Goal: Task Accomplishment & Management: Manage account settings

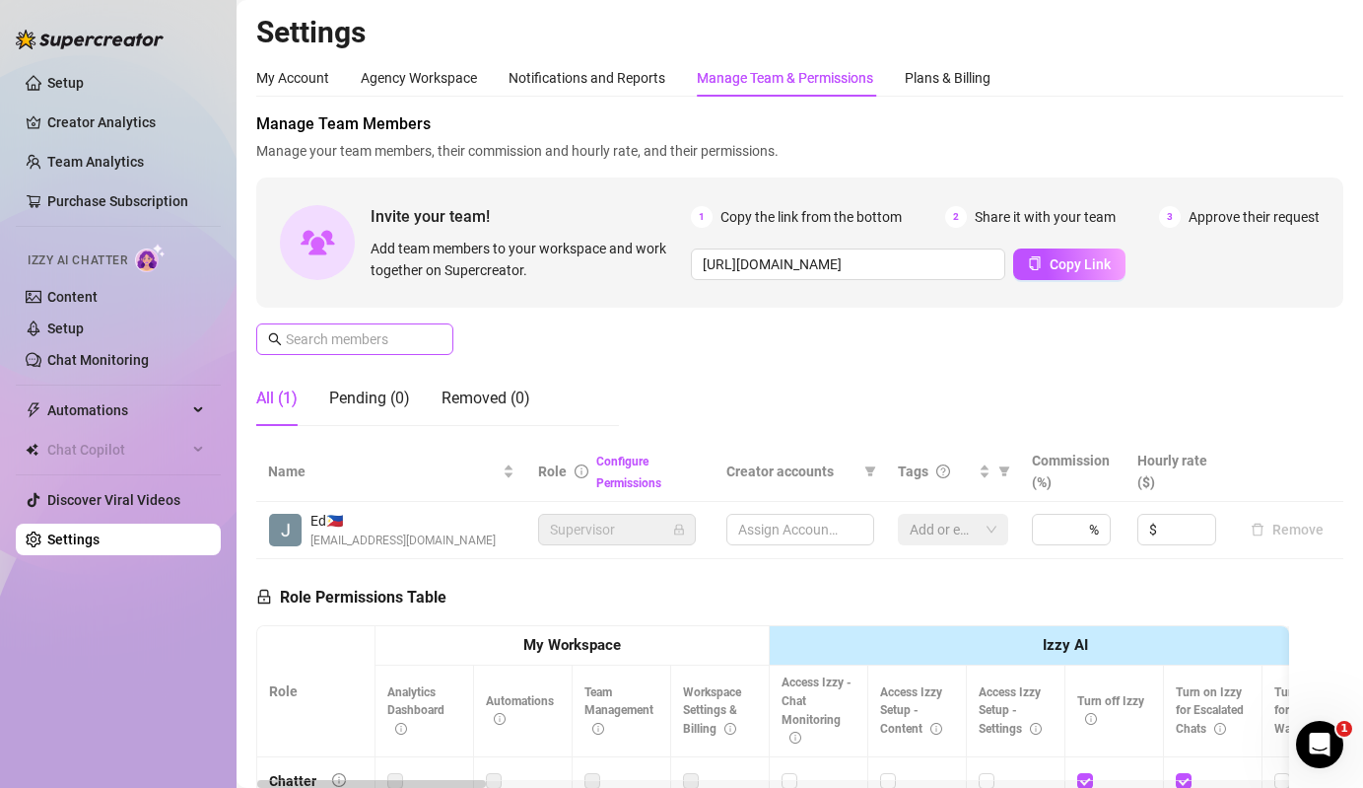
click at [432, 341] on span at bounding box center [436, 339] width 12 height 22
click at [413, 347] on input "text" at bounding box center [356, 339] width 140 height 22
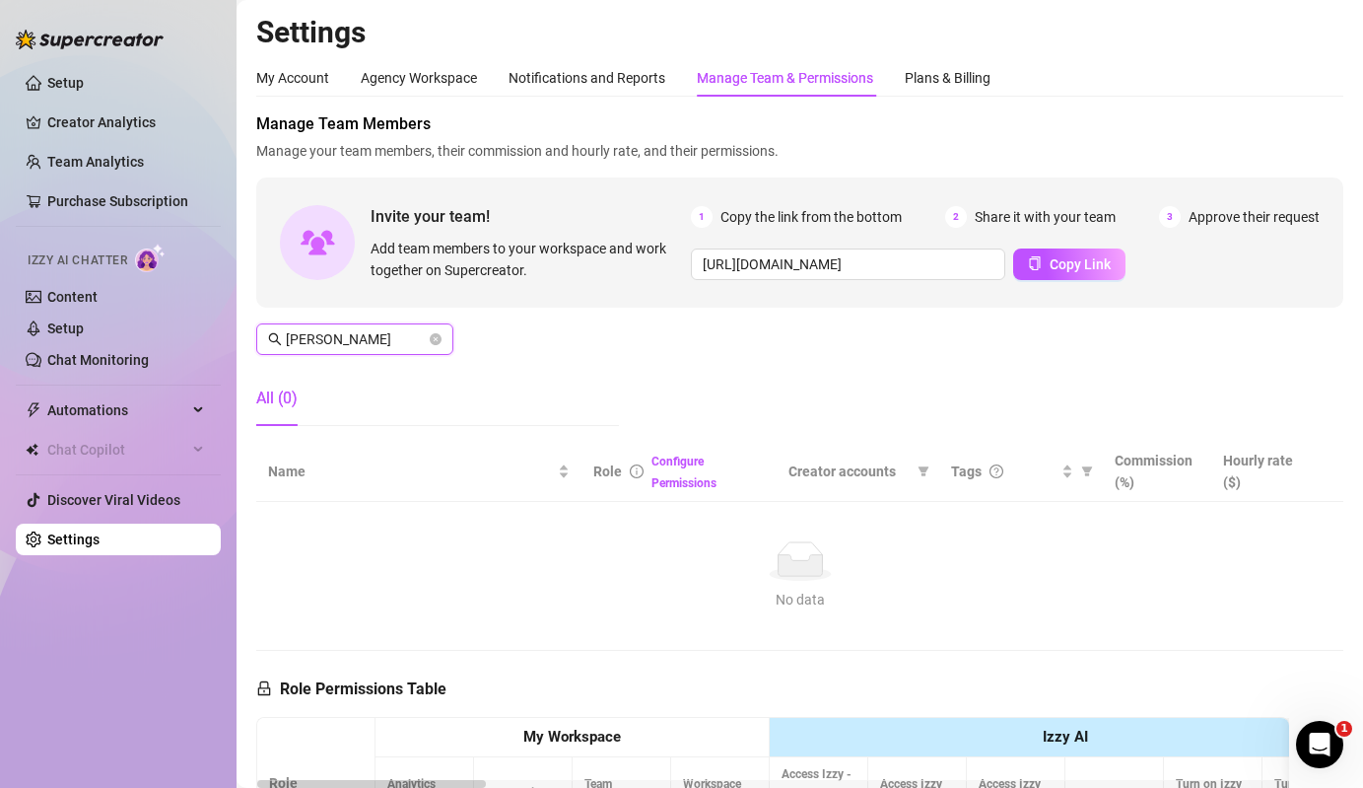
type input "[PERSON_NAME]"
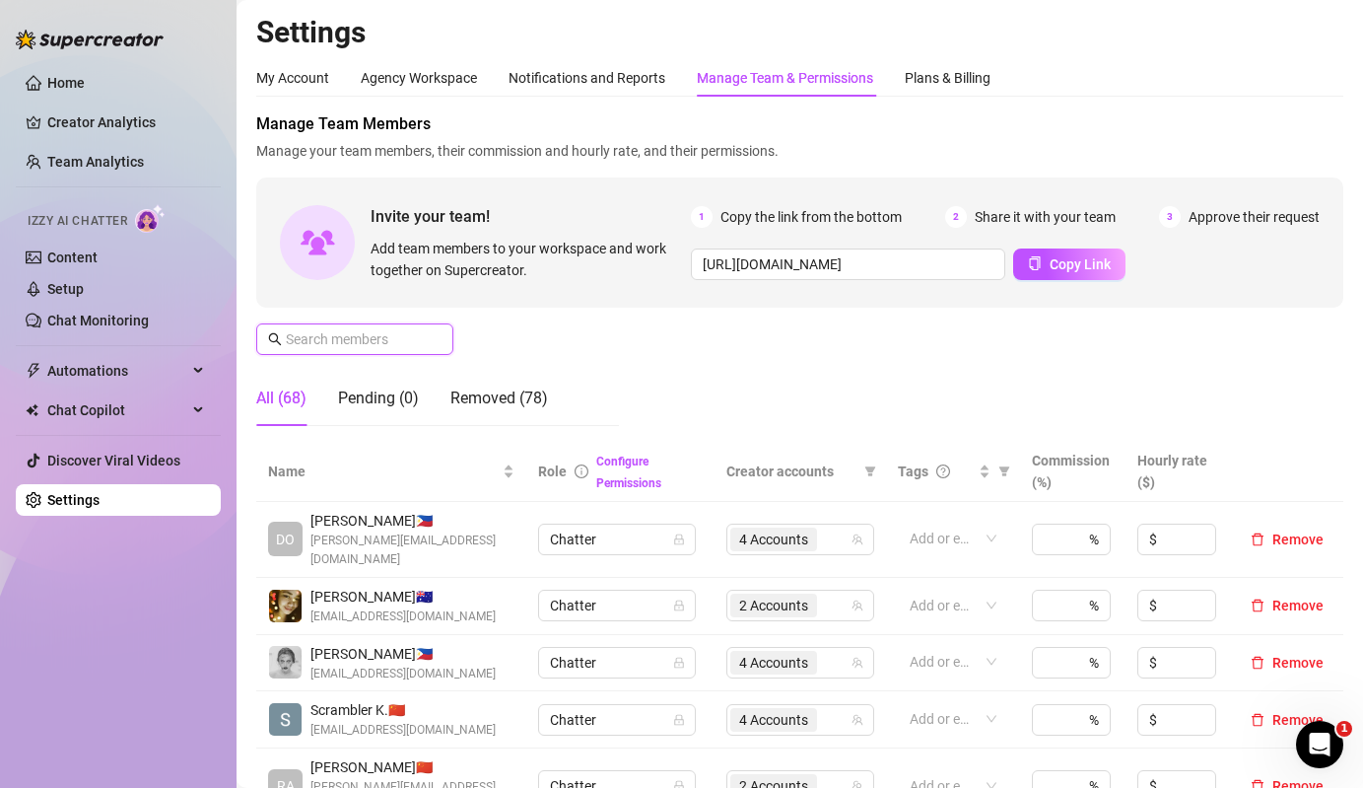
click at [364, 331] on input "text" at bounding box center [356, 339] width 140 height 22
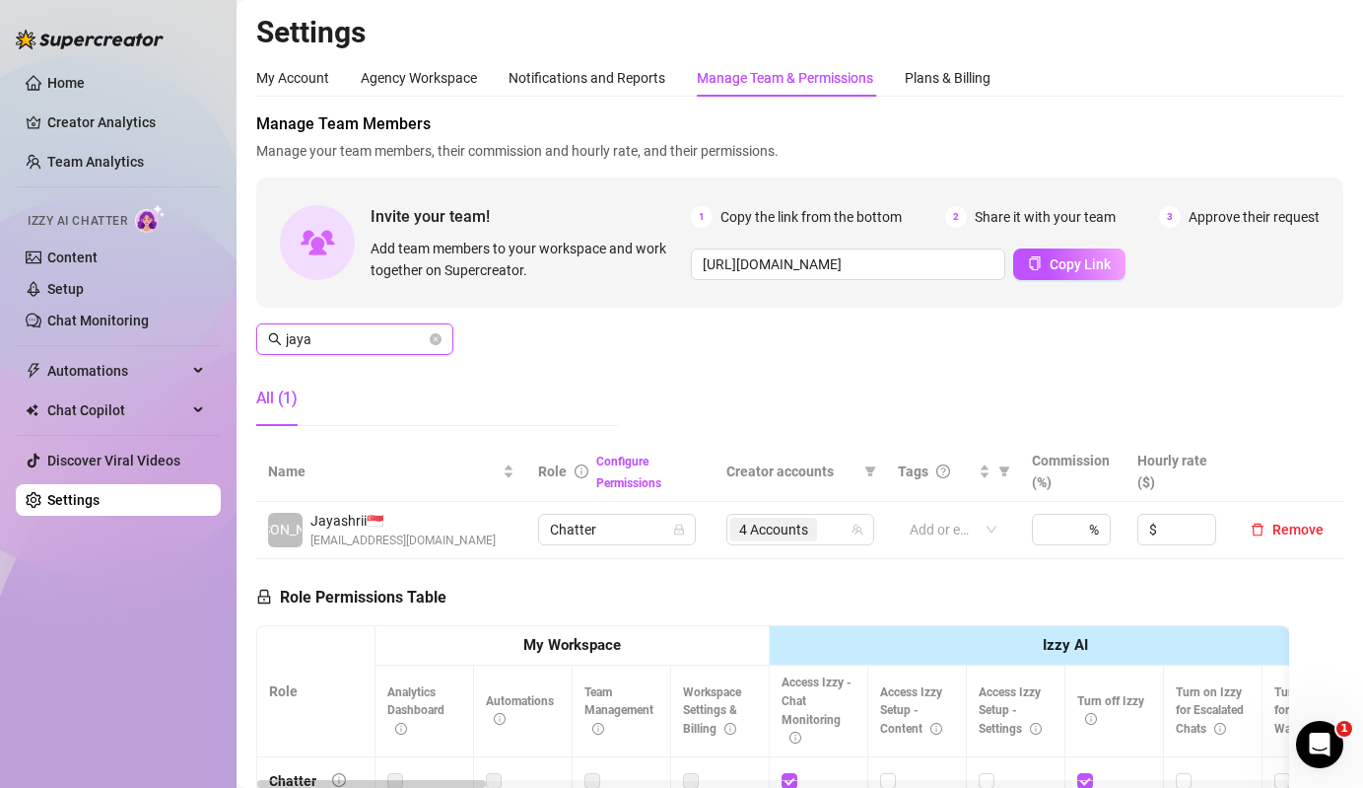
type input "jaya"
click at [722, 524] on td "4 Accounts" at bounding box center [800, 530] width 171 height 57
click at [777, 524] on span "4 Accounts" at bounding box center [773, 529] width 69 height 22
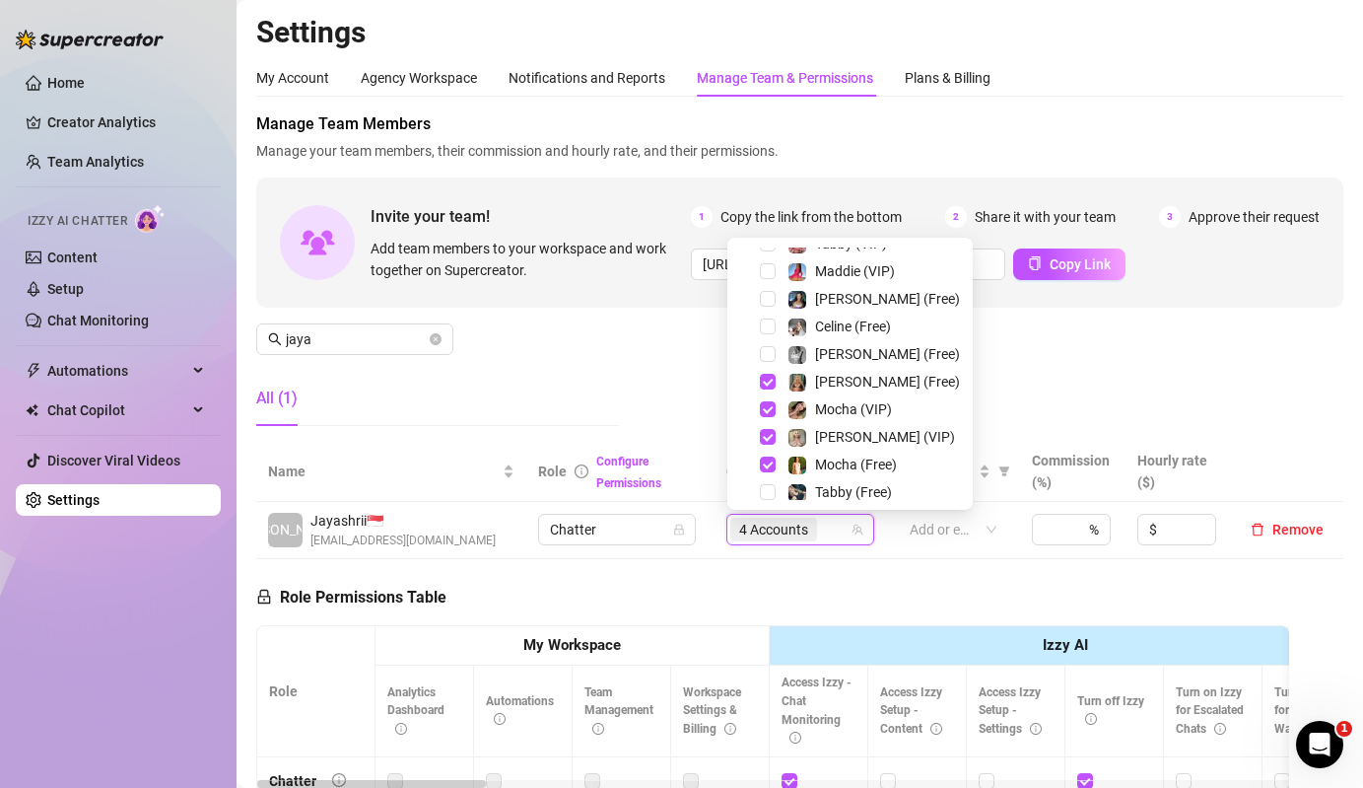
scroll to position [92, 0]
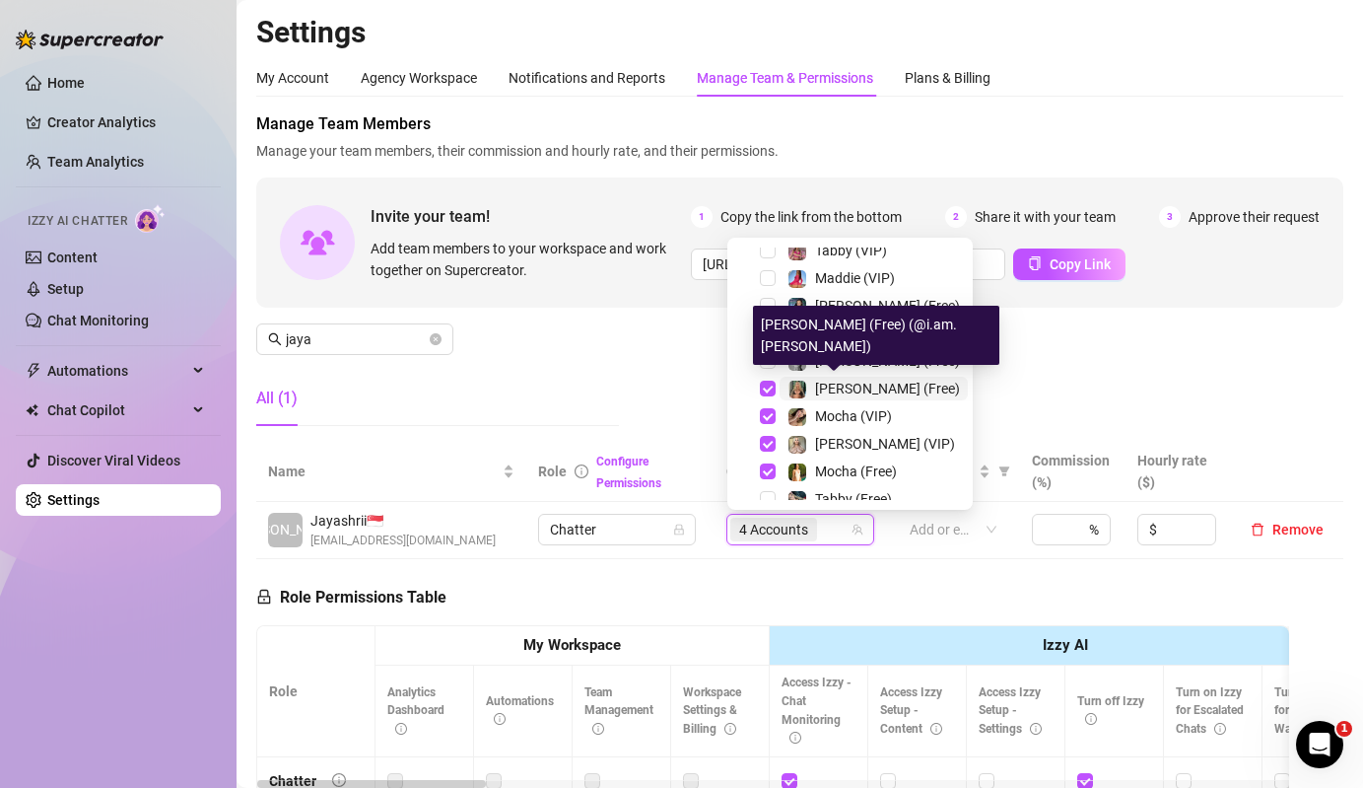
click at [791, 396] on img at bounding box center [797, 389] width 18 height 18
click at [794, 404] on div at bounding box center [798, 416] width 20 height 24
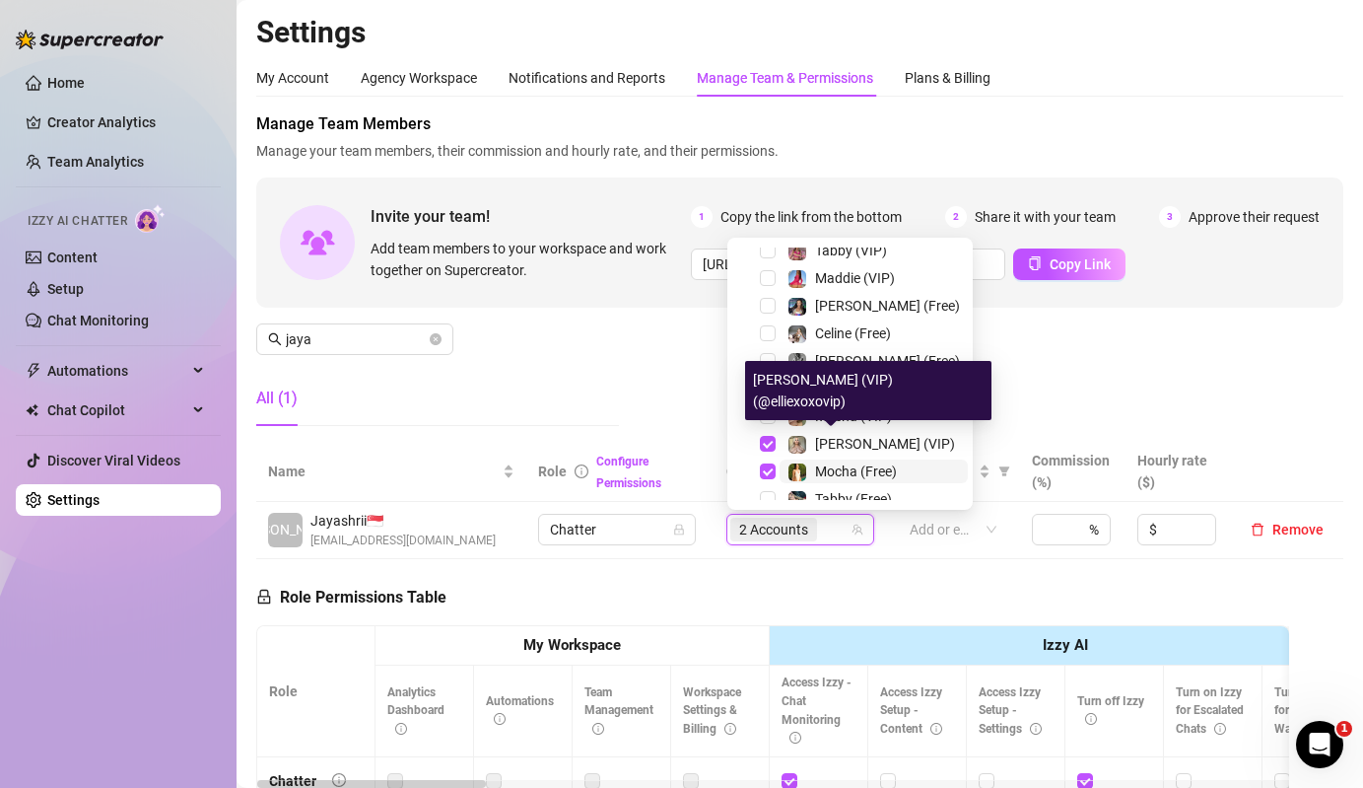
click at [831, 477] on span "Mocha (Free)" at bounding box center [856, 471] width 82 height 16
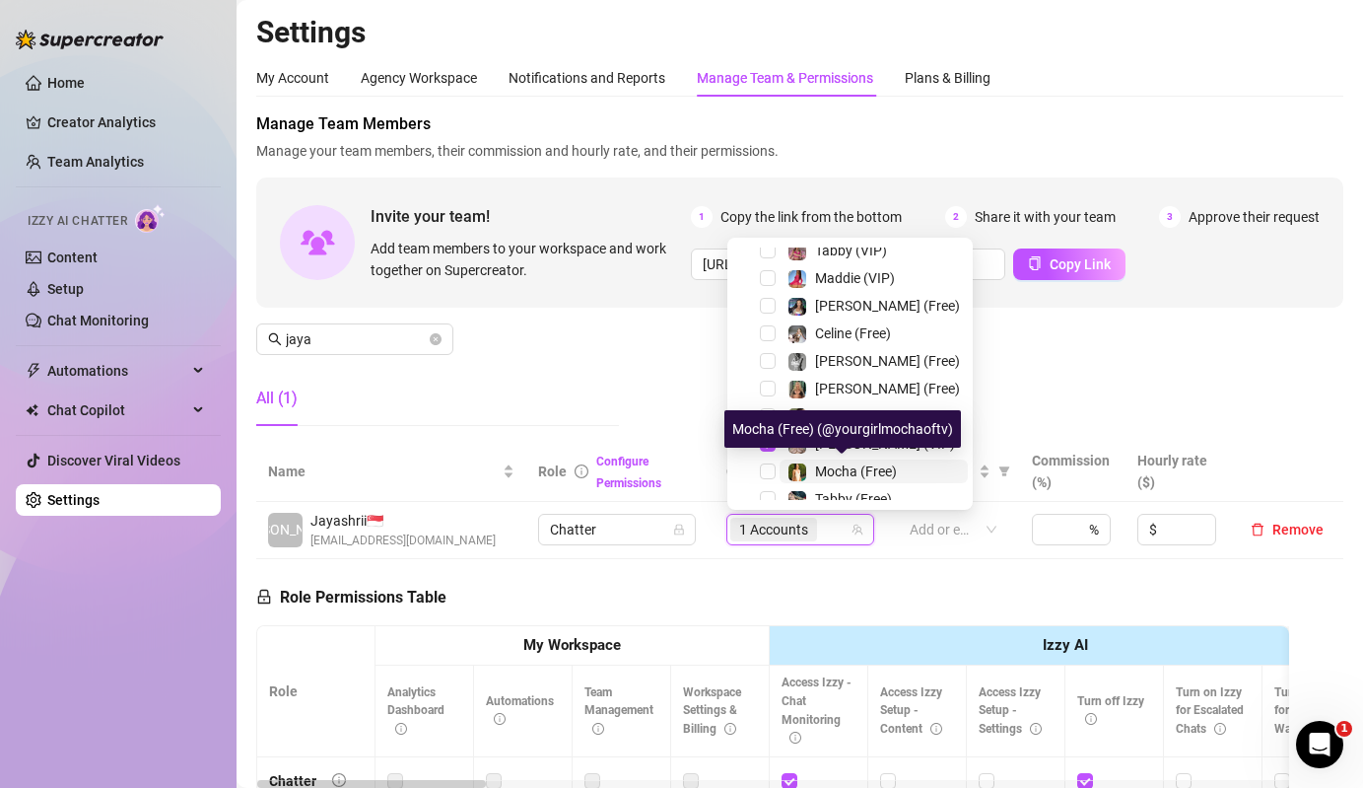
scroll to position [105, 0]
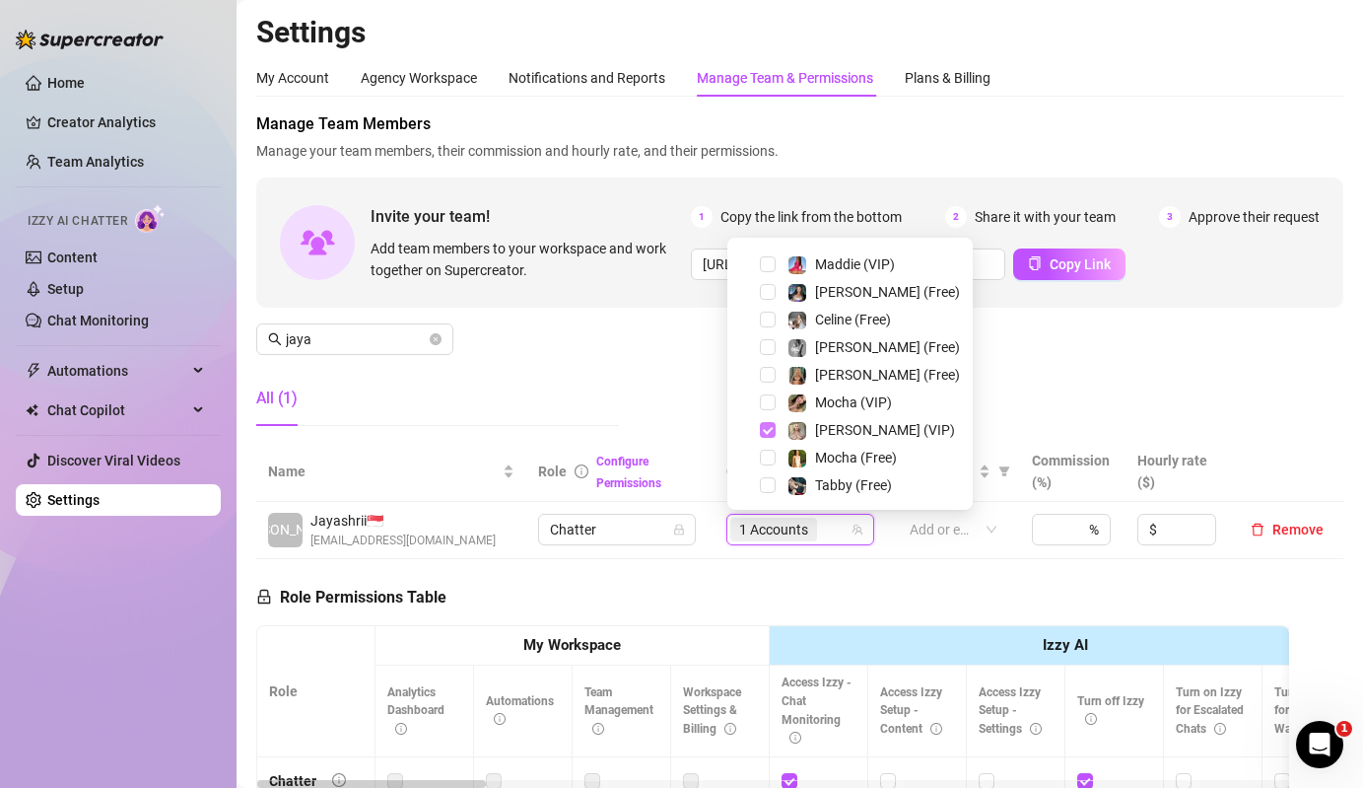
click at [775, 426] on span "Select tree node" at bounding box center [768, 430] width 16 height 16
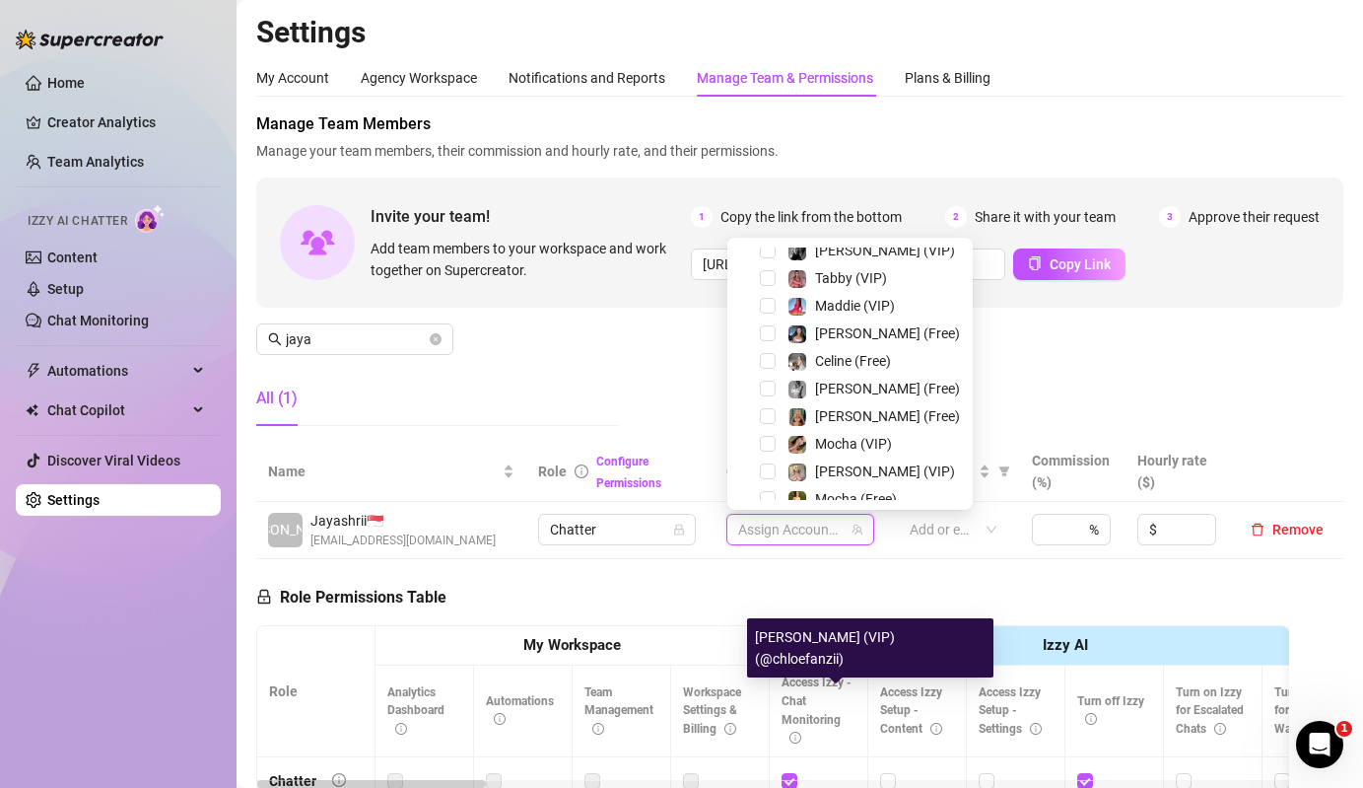
scroll to position [0, 0]
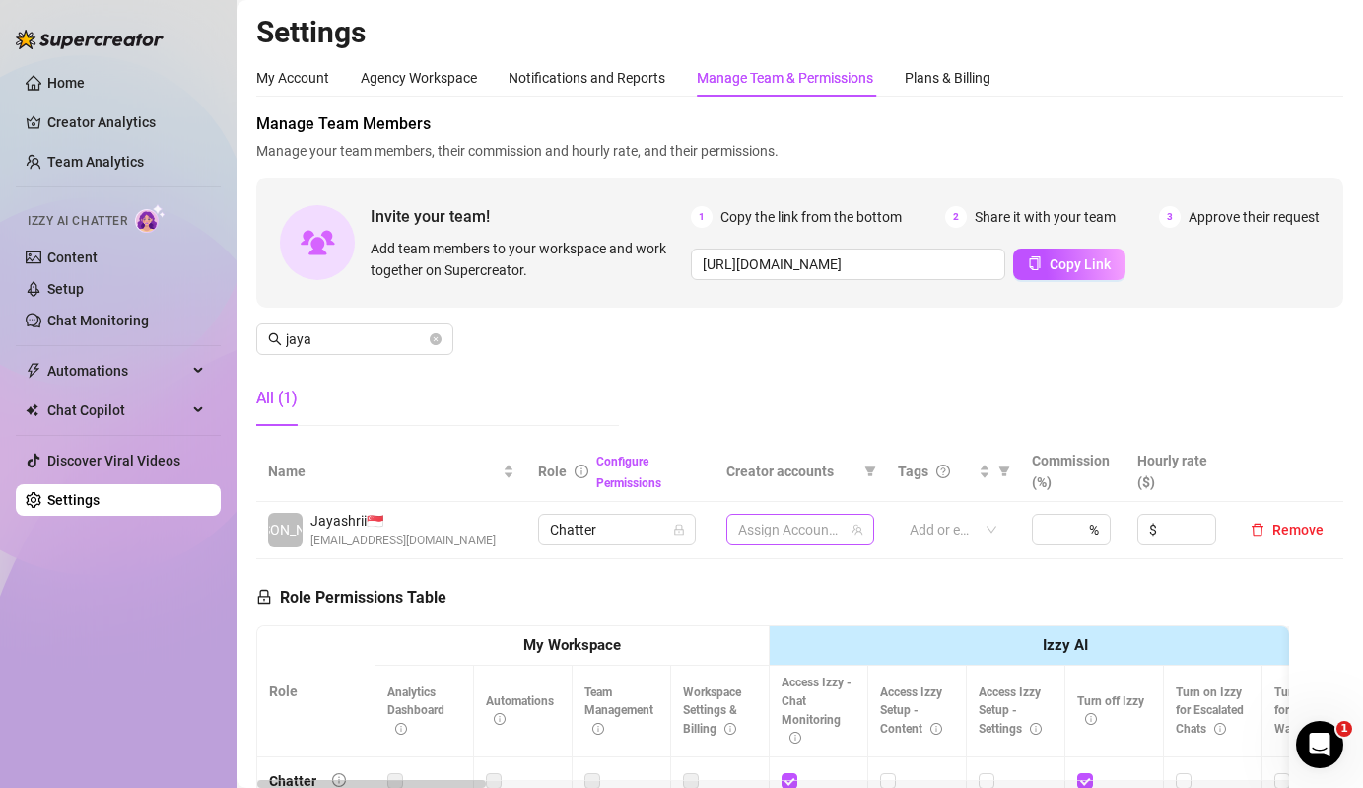
click at [793, 538] on div at bounding box center [789, 529] width 119 height 28
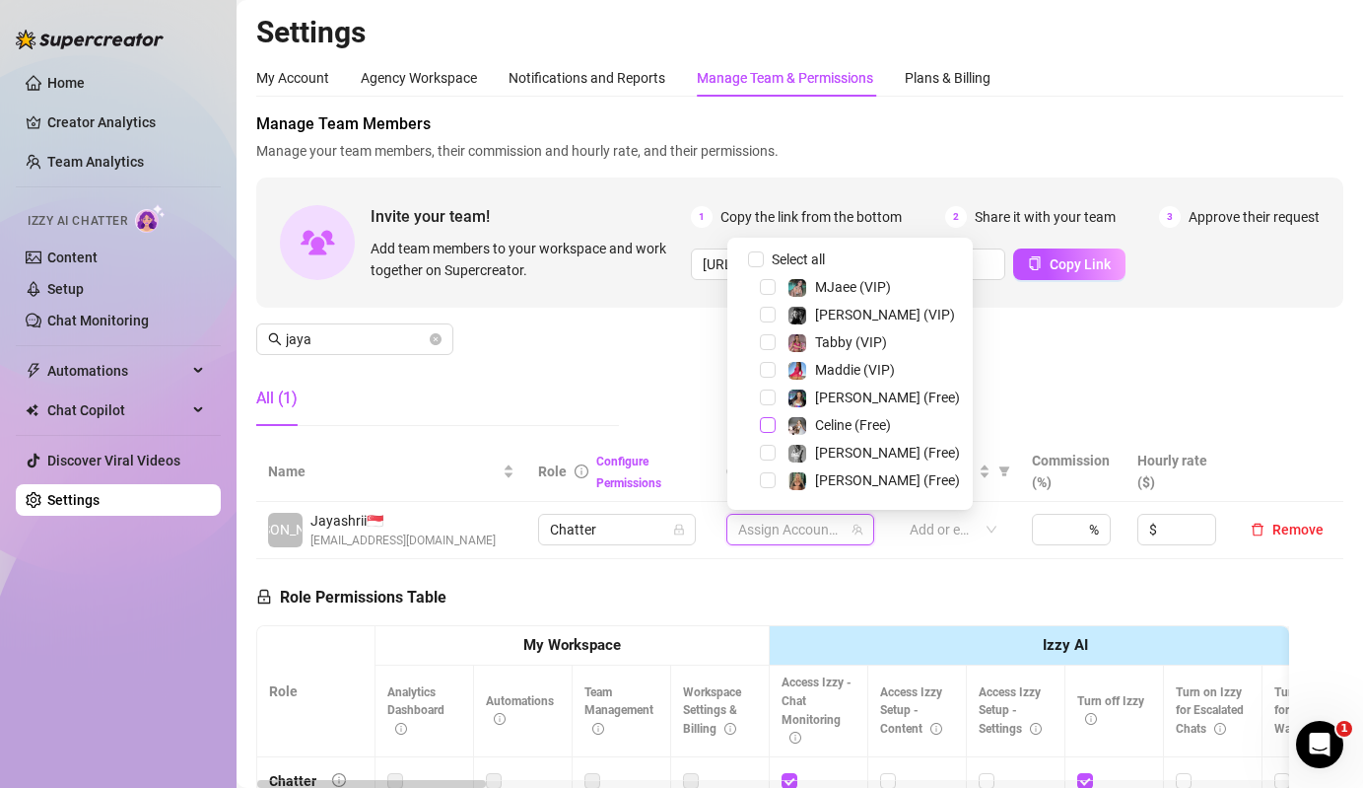
click at [774, 426] on span "Select tree node" at bounding box center [768, 425] width 16 height 16
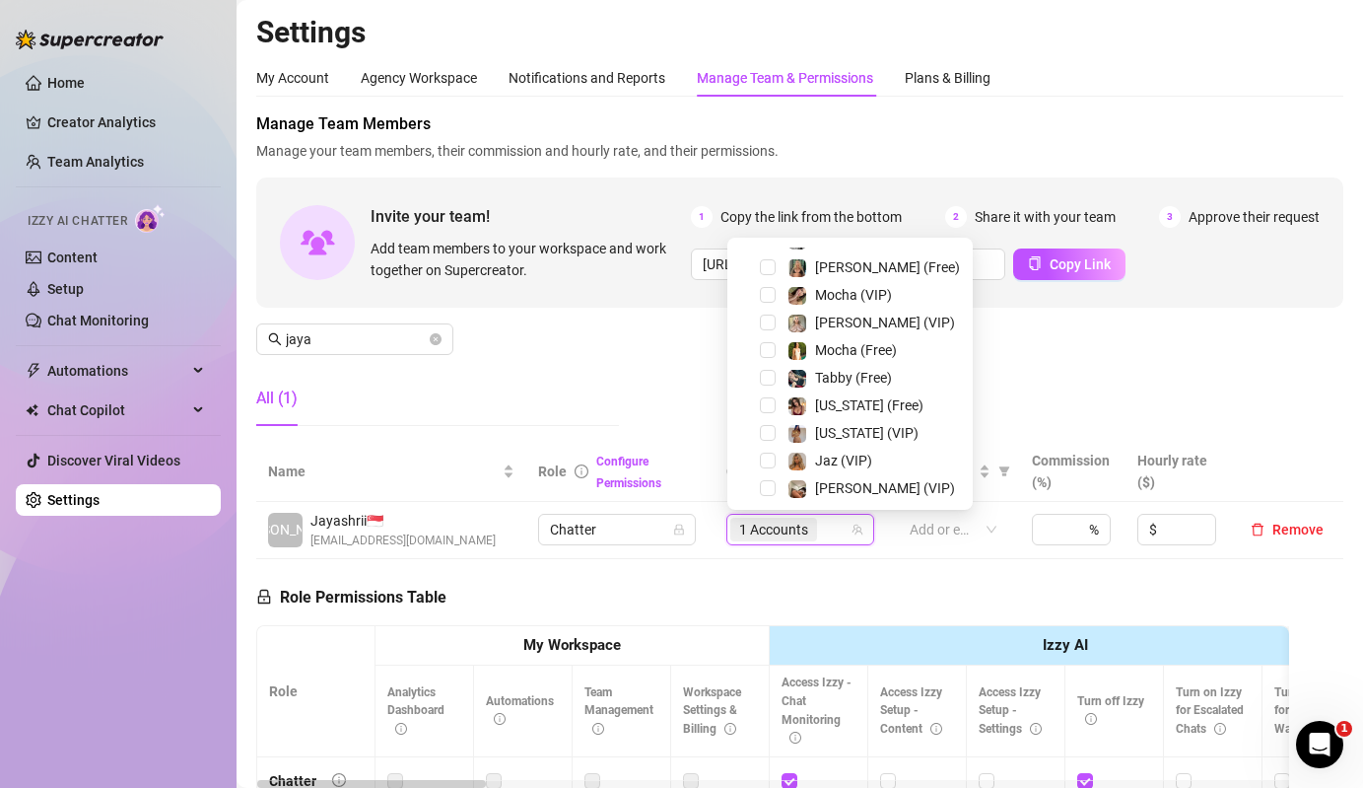
scroll to position [300, 0]
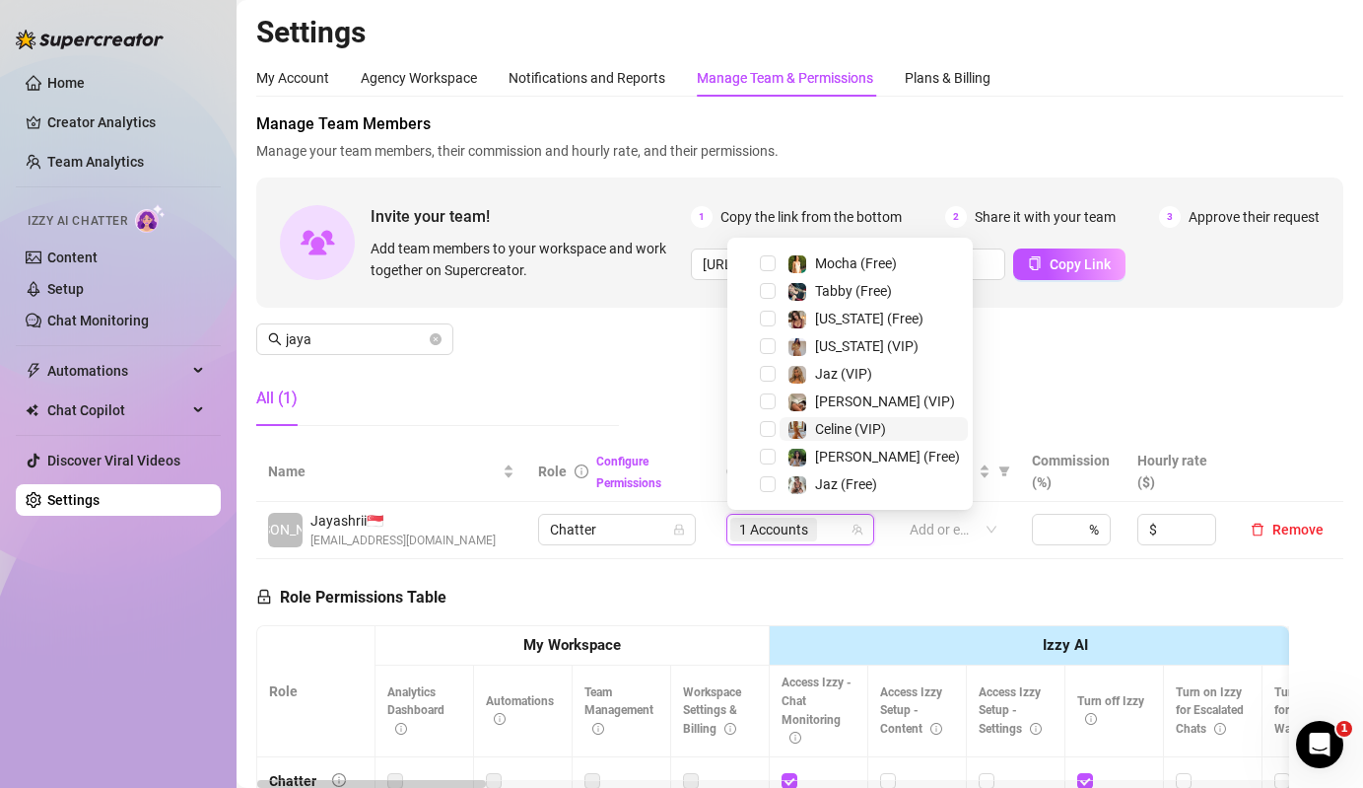
click at [781, 422] on span "Celine (VIP)" at bounding box center [874, 429] width 188 height 24
